Goal: Navigation & Orientation: Find specific page/section

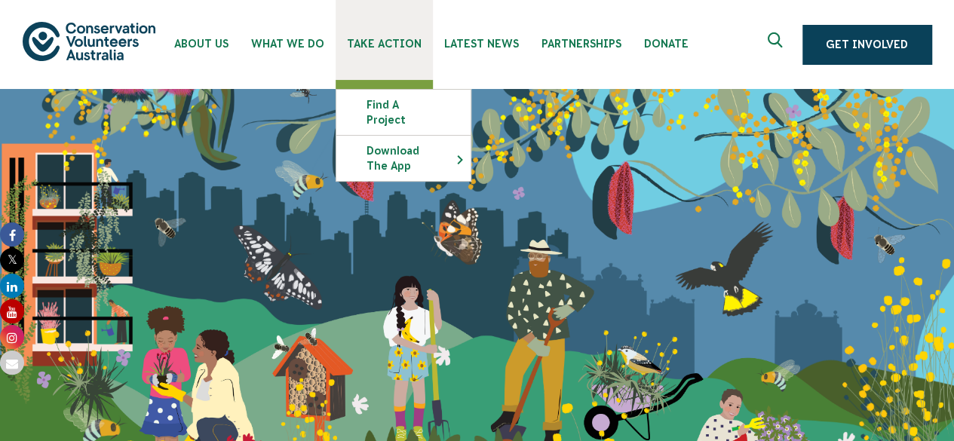
click at [396, 41] on span "Take Action" at bounding box center [384, 44] width 75 height 12
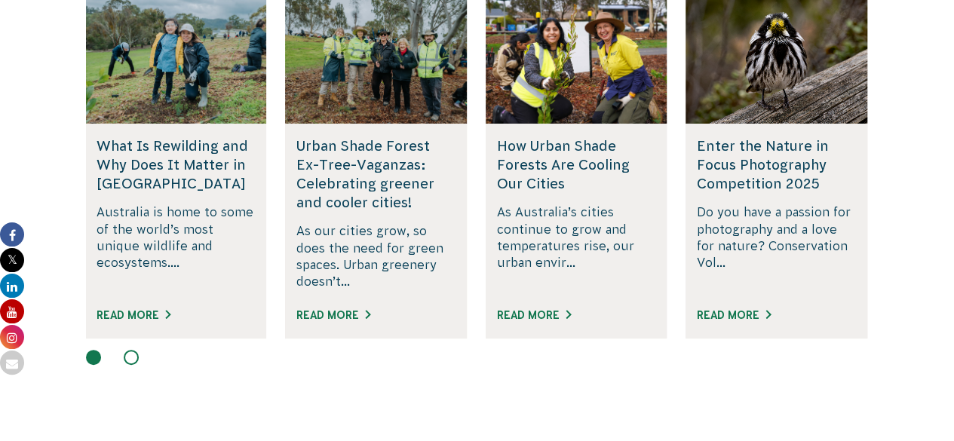
scroll to position [3166, 0]
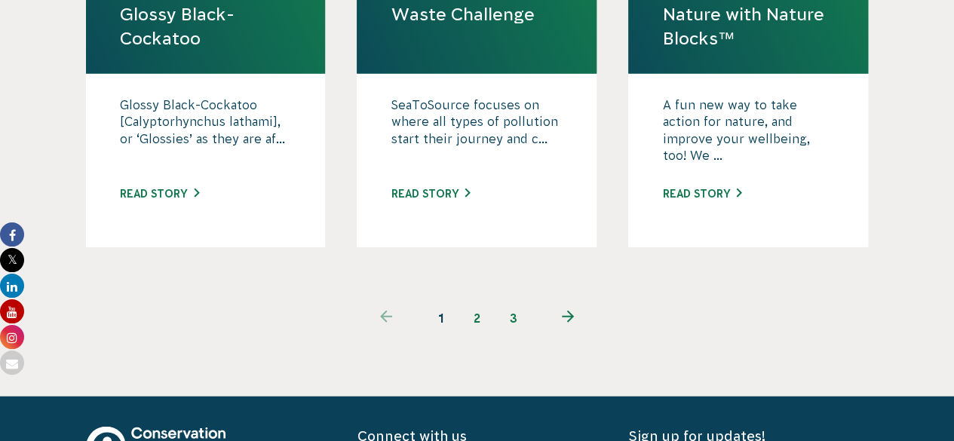
scroll to position [1734, 0]
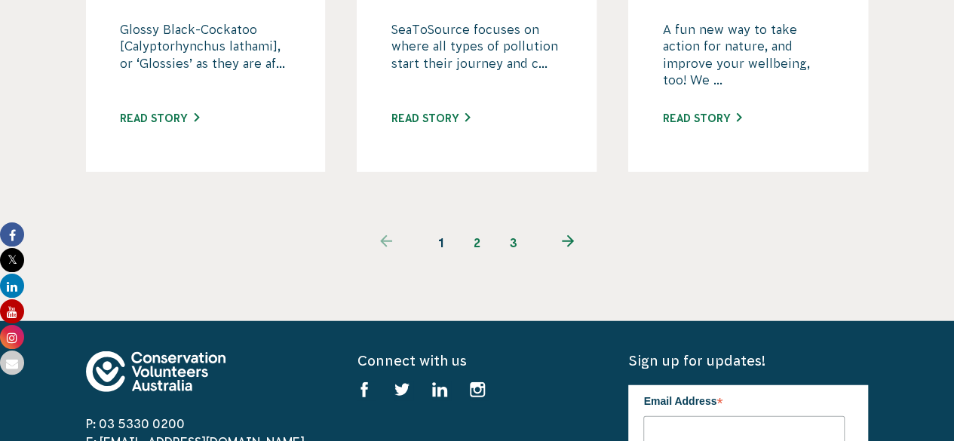
click at [471, 225] on link "2" at bounding box center [477, 243] width 36 height 36
